Goal: Task Accomplishment & Management: Complete application form

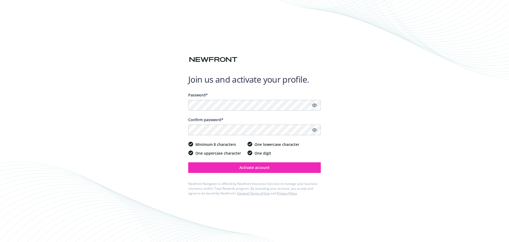
click at [313, 106] on icon "Show password" at bounding box center [314, 105] width 5 height 5
click at [314, 131] on icon "Show password" at bounding box center [314, 129] width 5 height 5
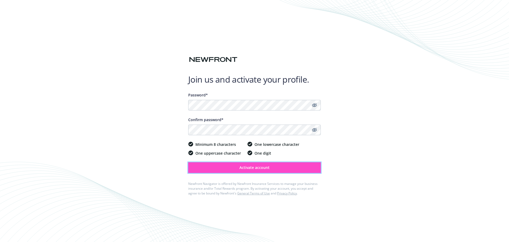
click at [296, 166] on button "Activate account" at bounding box center [254, 167] width 133 height 11
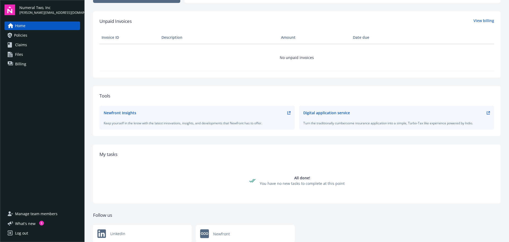
scroll to position [87, 0]
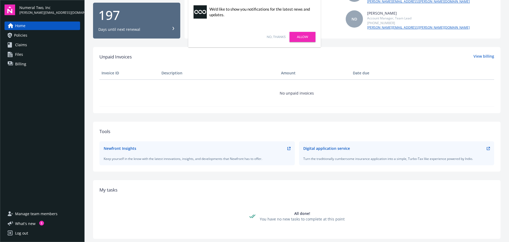
click at [281, 38] on link "No, thanks" at bounding box center [276, 36] width 19 height 5
